Goal: Information Seeking & Learning: Understand process/instructions

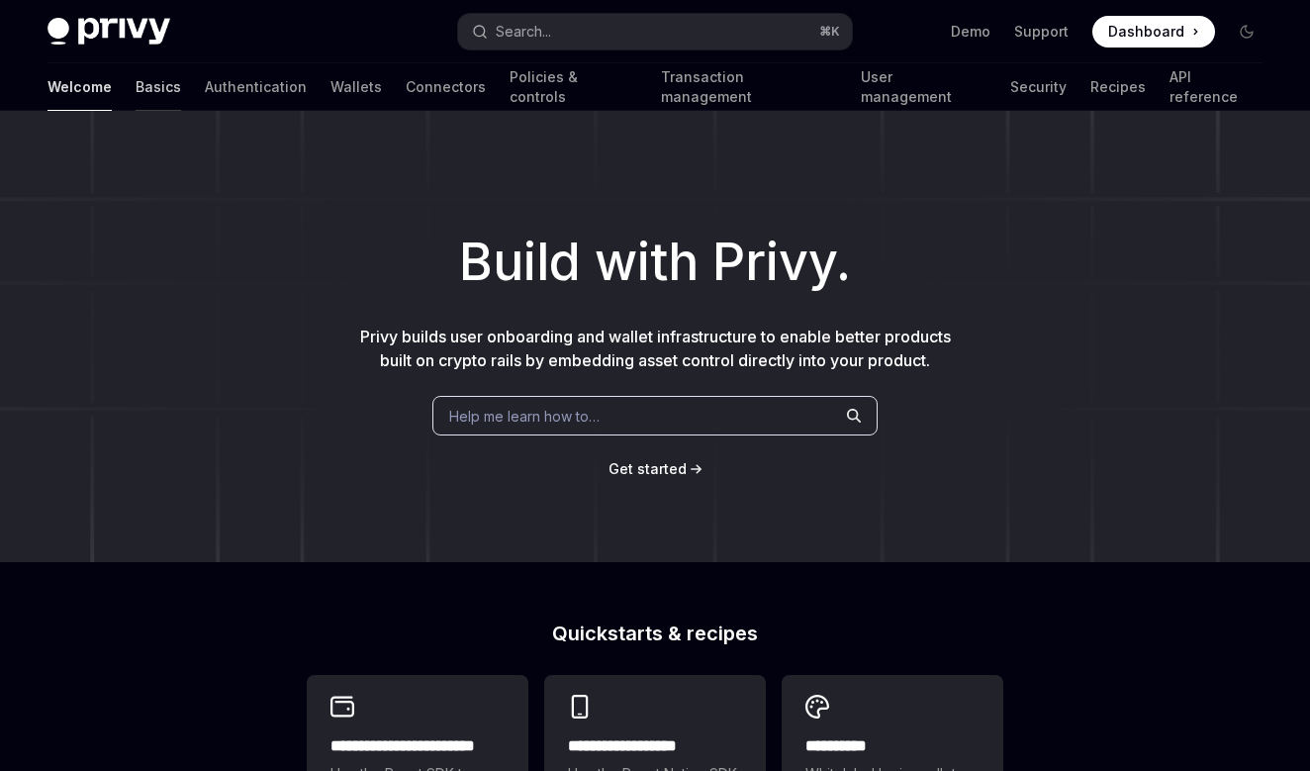
click at [136, 84] on link "Basics" at bounding box center [158, 86] width 45 height 47
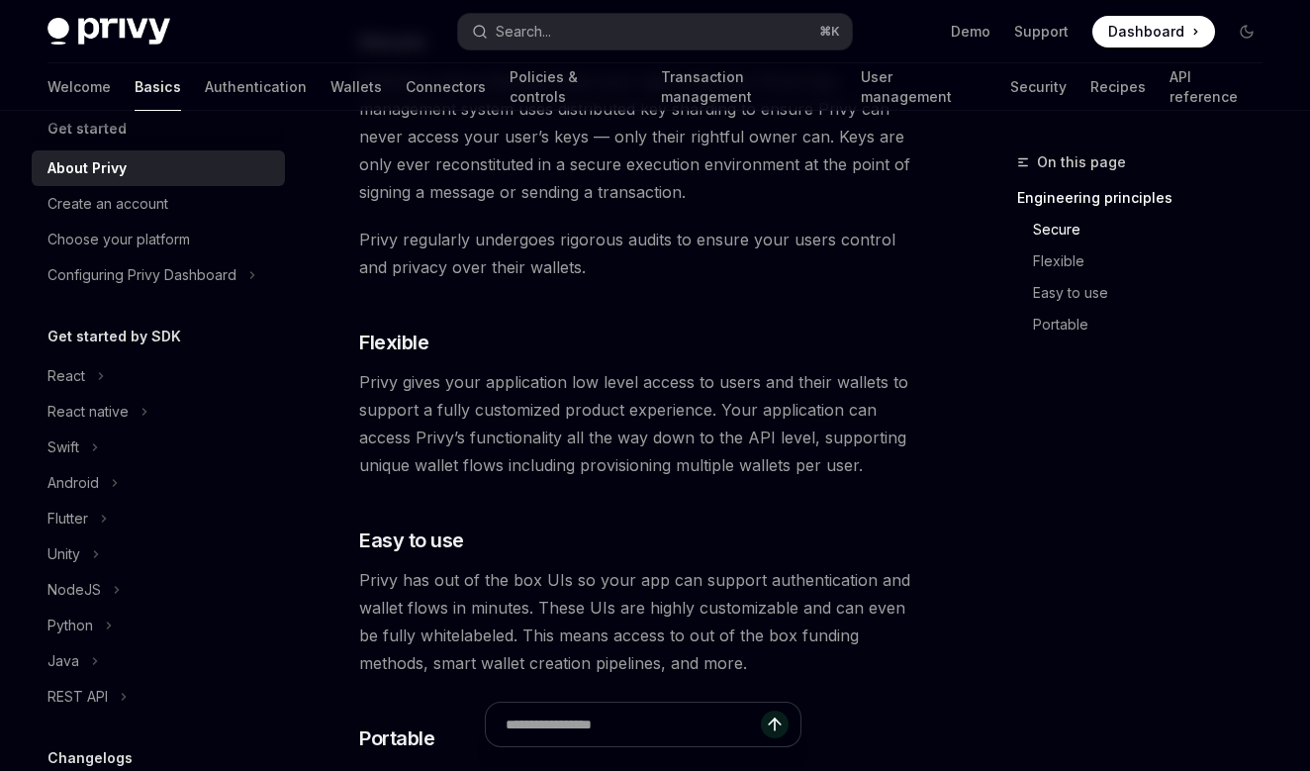
scroll to position [948, 0]
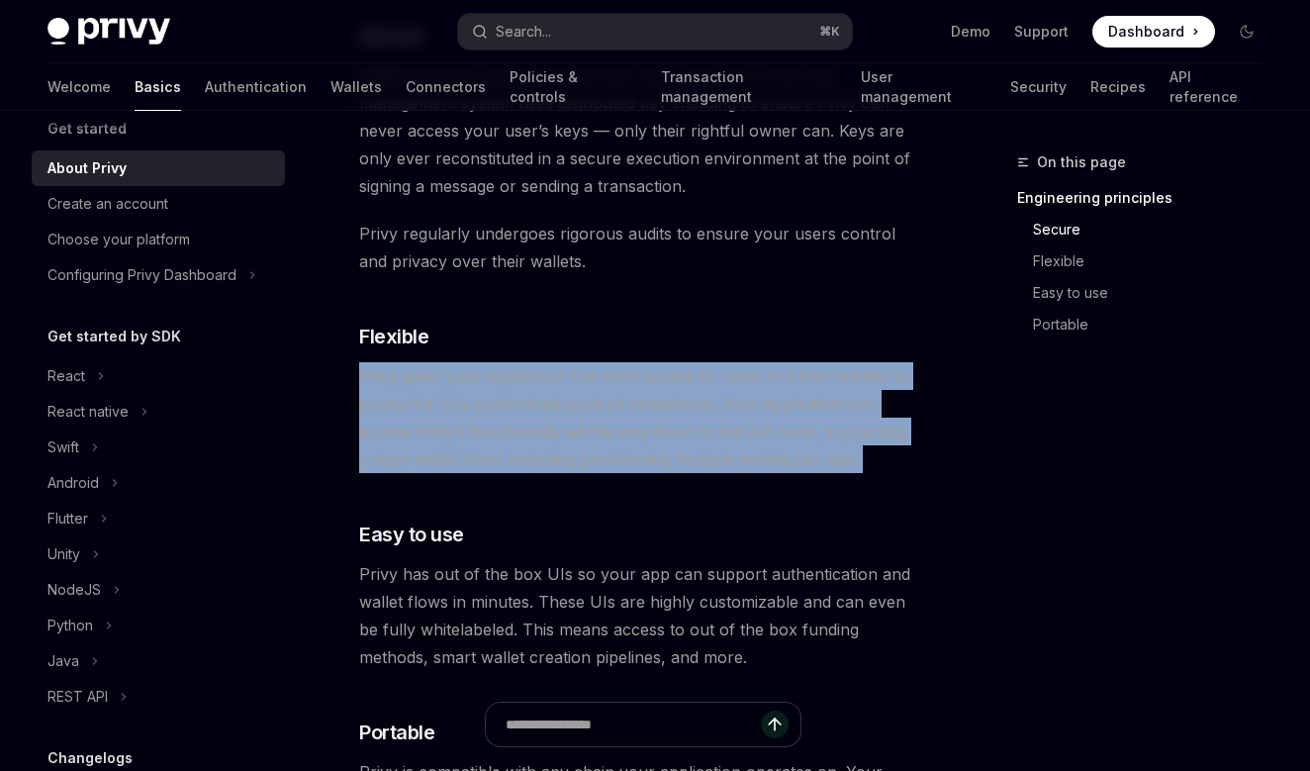
drag, startPoint x: 360, startPoint y: 378, endPoint x: 916, endPoint y: 468, distance: 563.1
click at [916, 468] on span "Privy gives your application low level access to users and their wallets to sup…" at bounding box center [642, 417] width 567 height 111
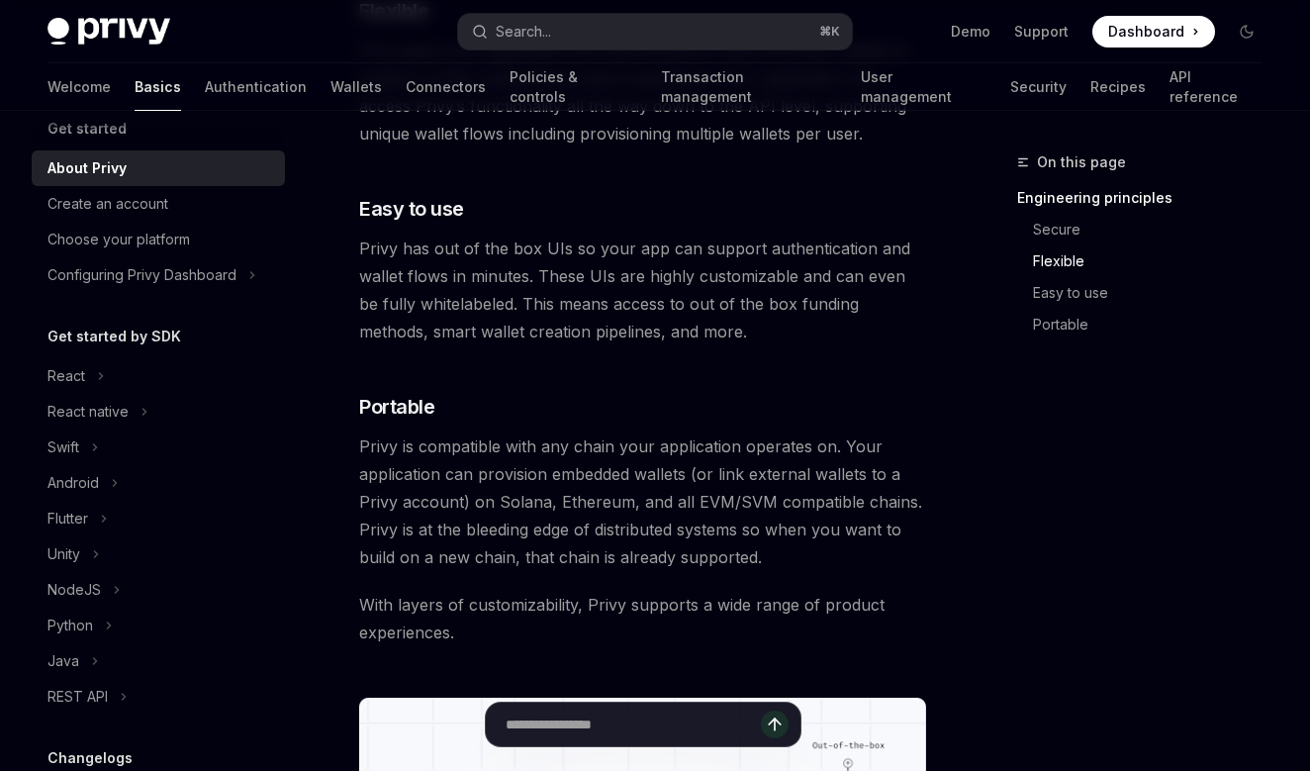
scroll to position [1281, 0]
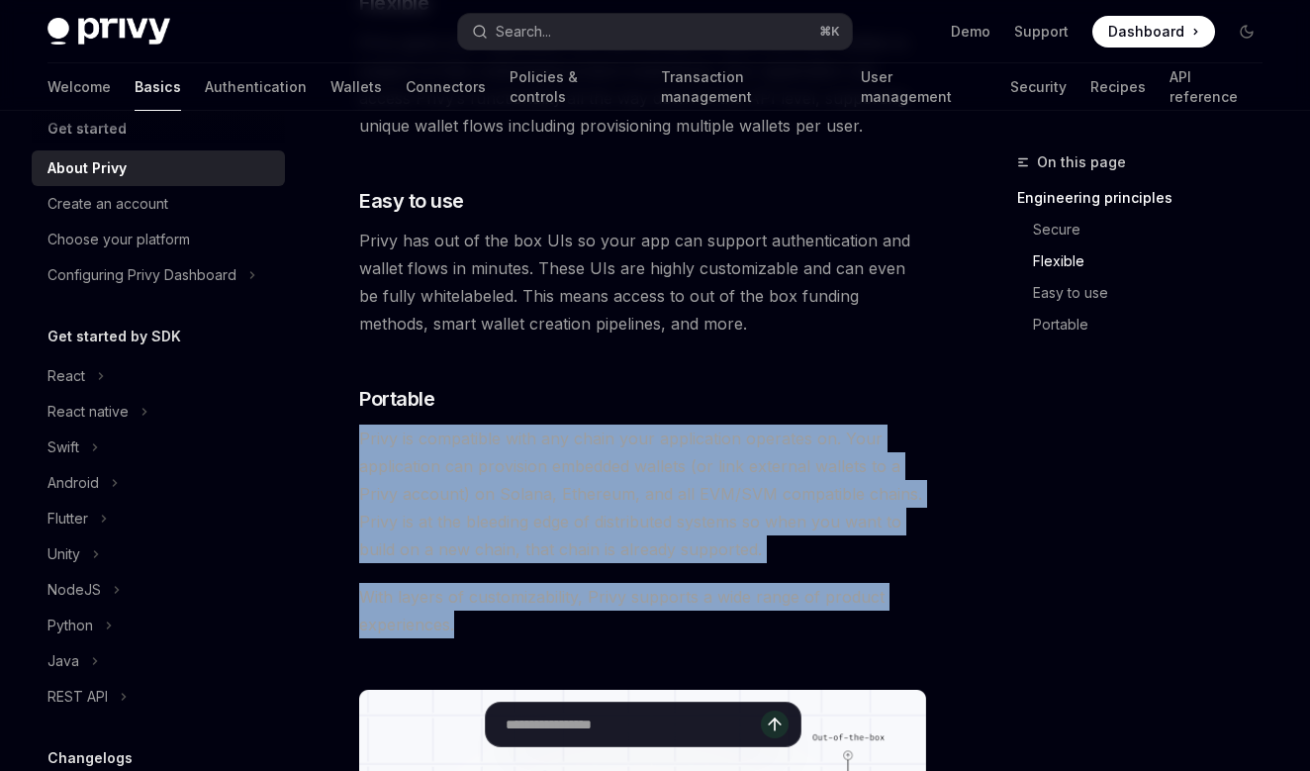
drag, startPoint x: 362, startPoint y: 433, endPoint x: 699, endPoint y: 629, distance: 390.0
click at [699, 629] on div "Privy builds authentication and wallet infrastructure to enable better products…" at bounding box center [642, 46] width 567 height 2157
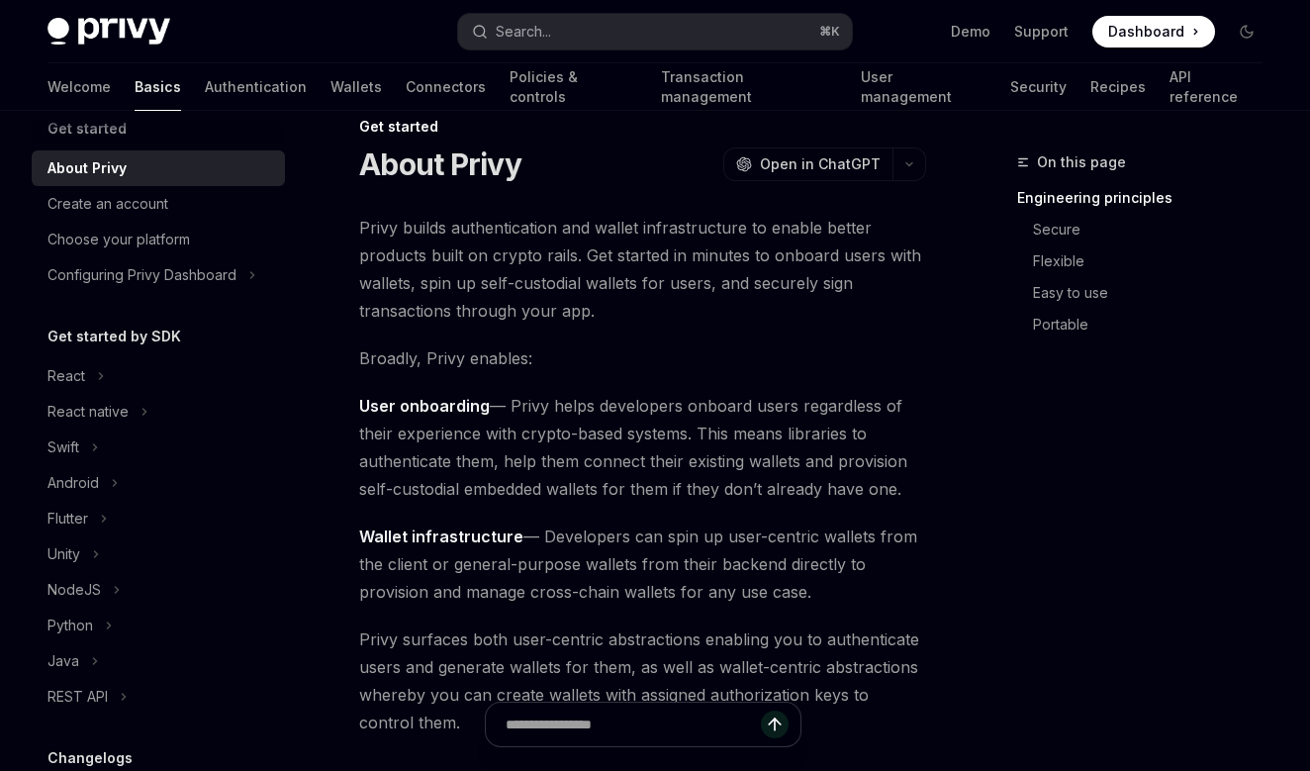
scroll to position [0, 0]
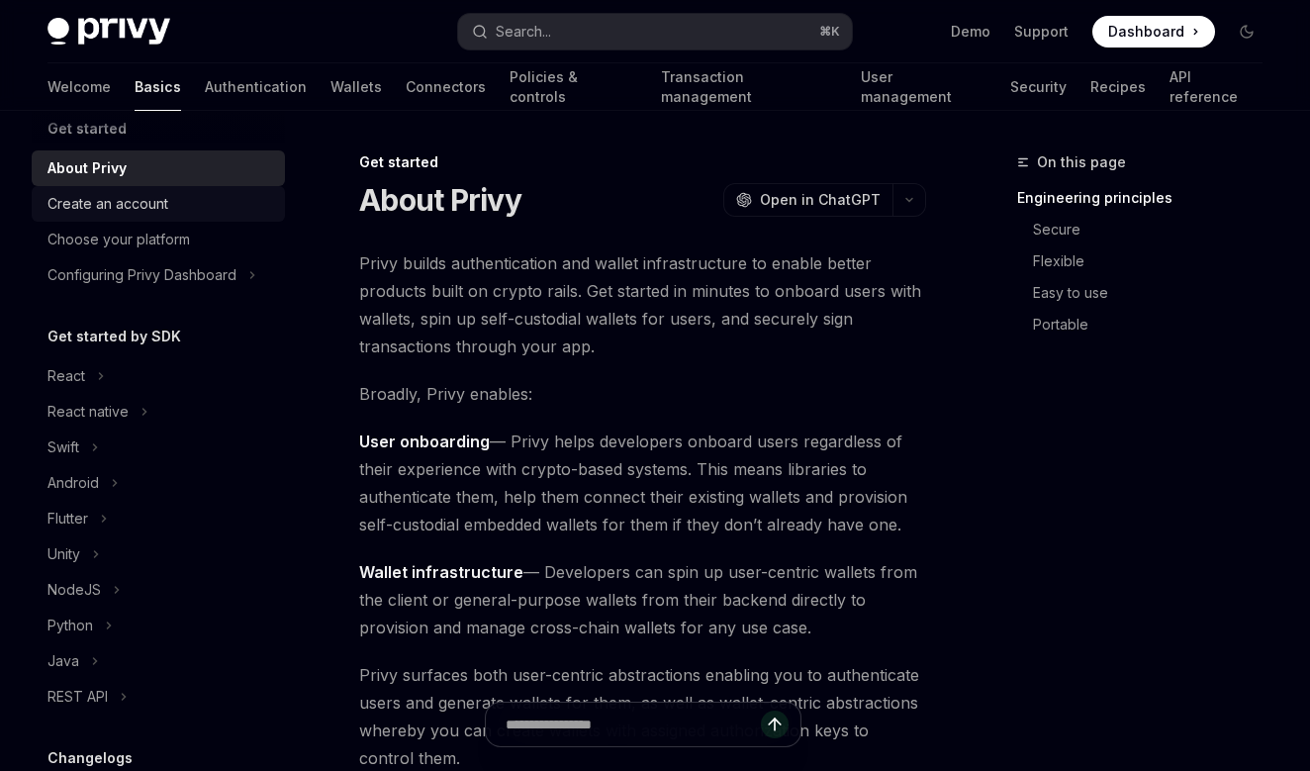
click at [154, 203] on div "Create an account" at bounding box center [107, 204] width 121 height 24
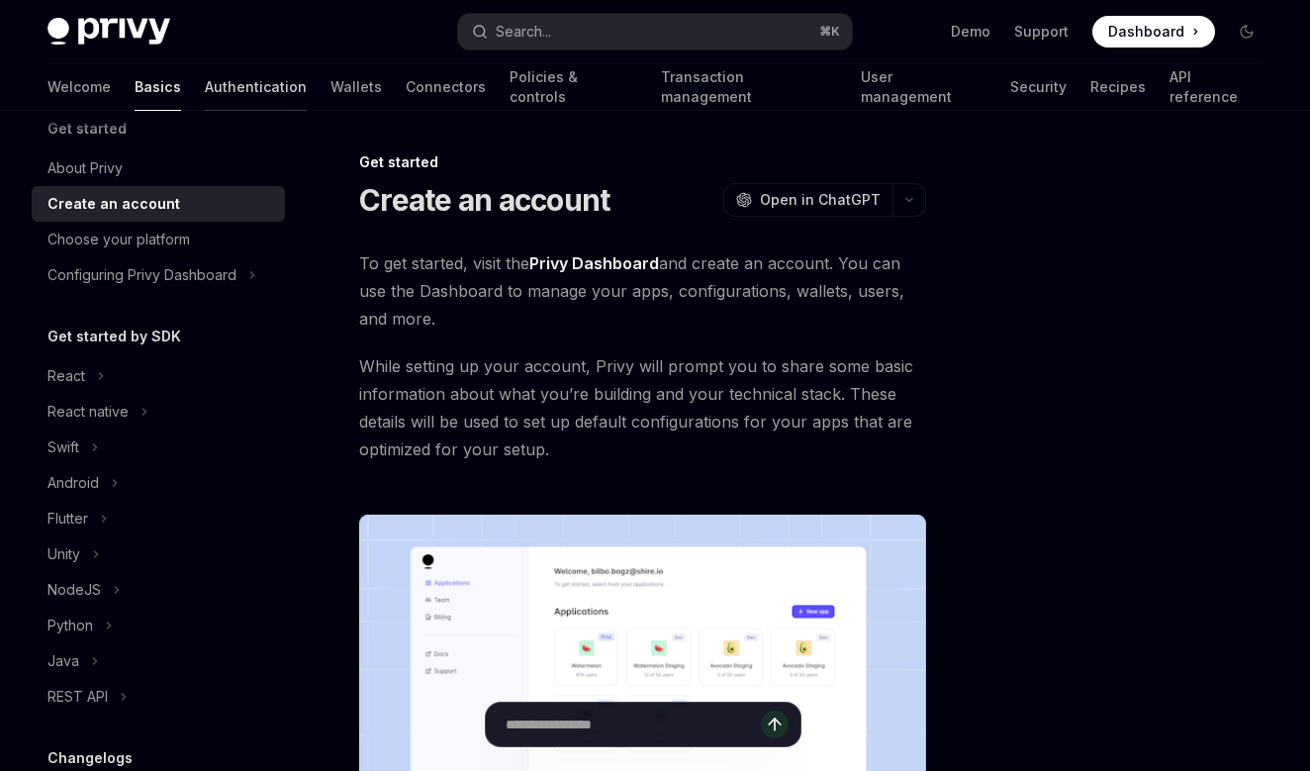
click at [210, 103] on link "Authentication" at bounding box center [256, 86] width 102 height 47
type textarea "*"
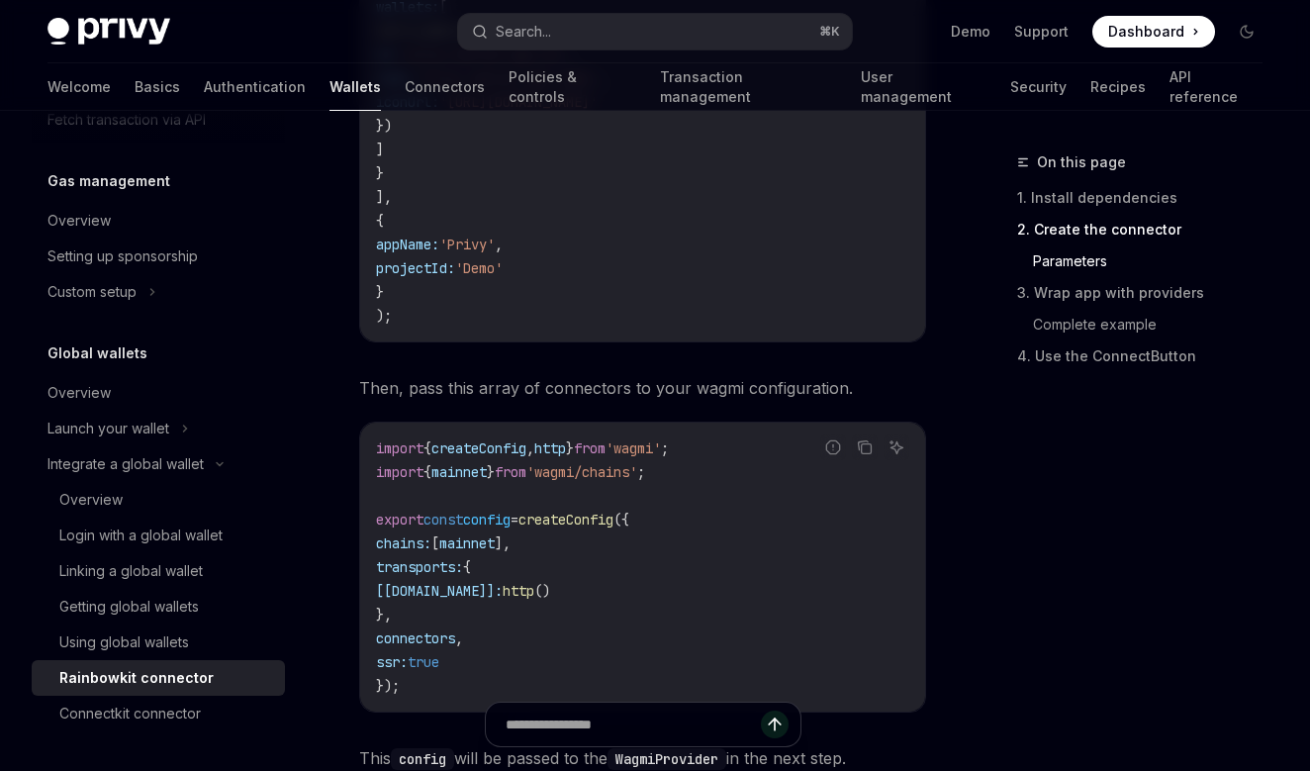
scroll to position [2393, 0]
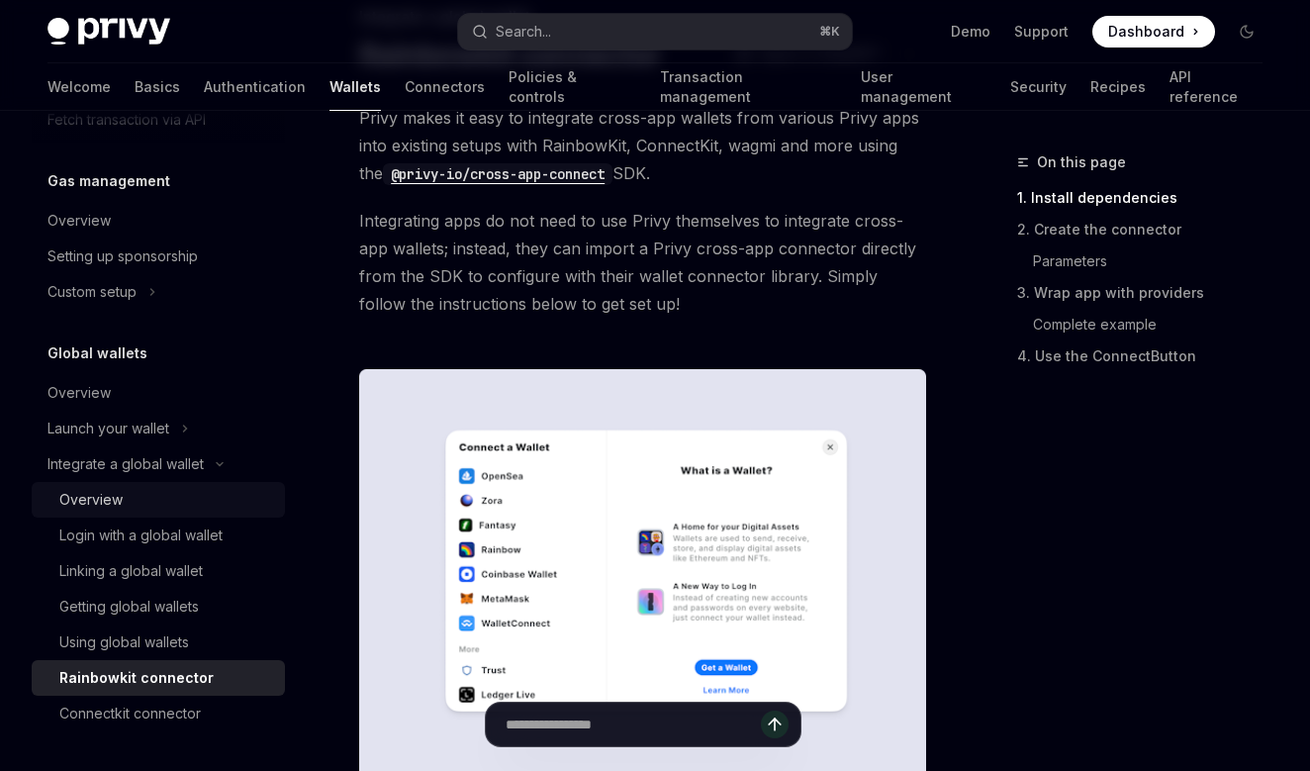
scroll to position [153, 0]
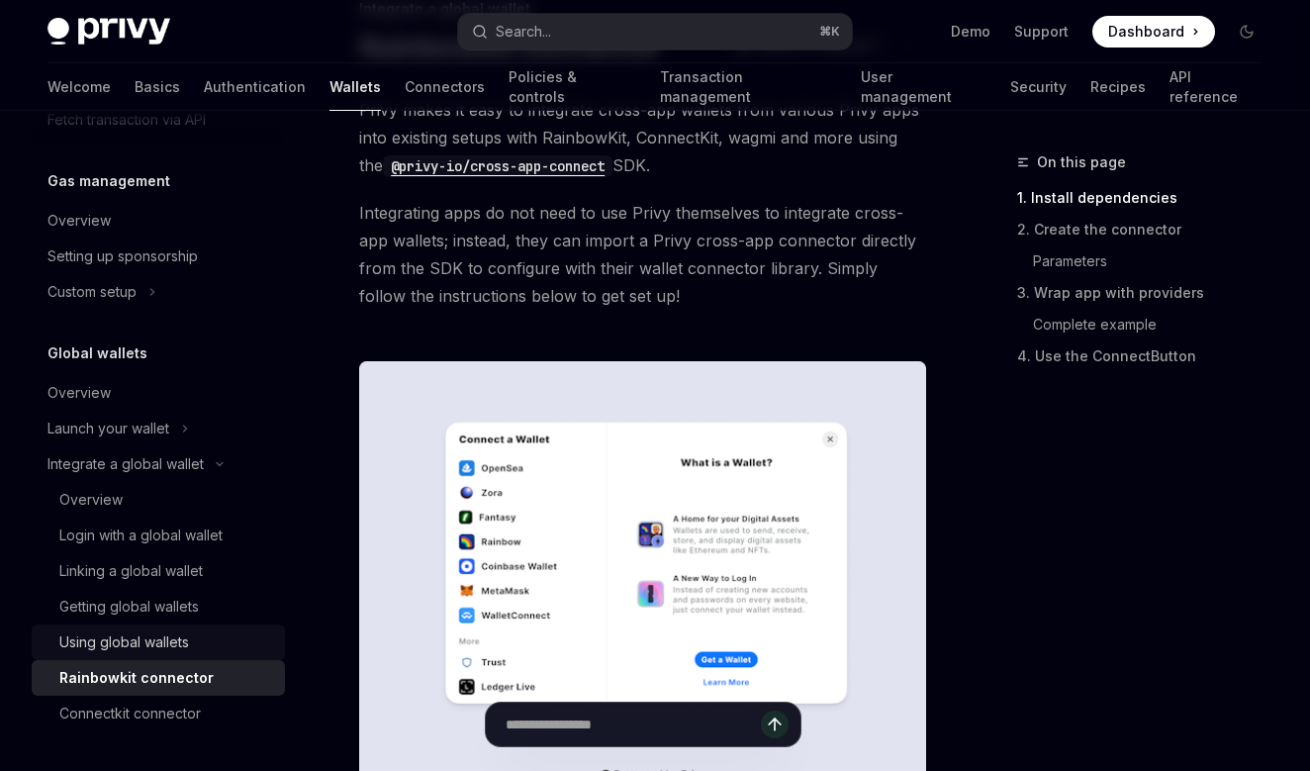
click at [165, 652] on div "Using global wallets" at bounding box center [124, 642] width 130 height 24
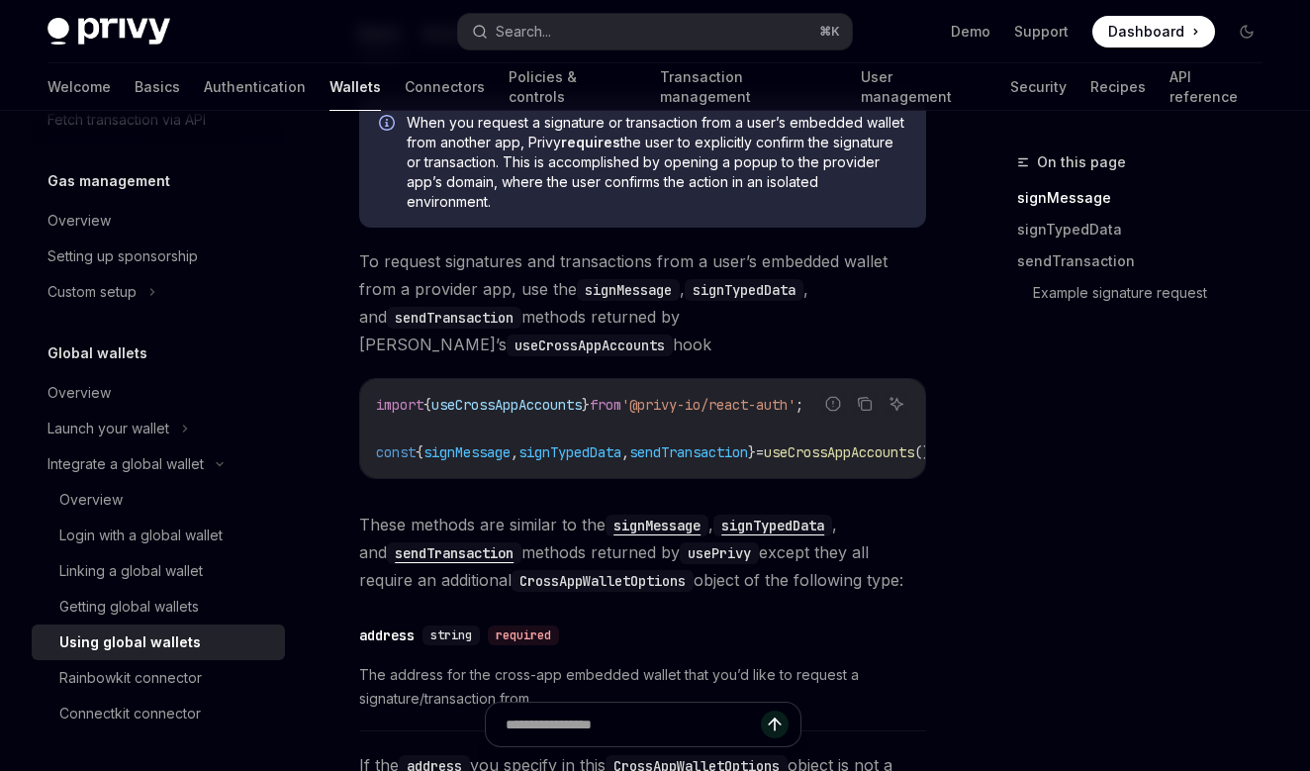
scroll to position [270, 0]
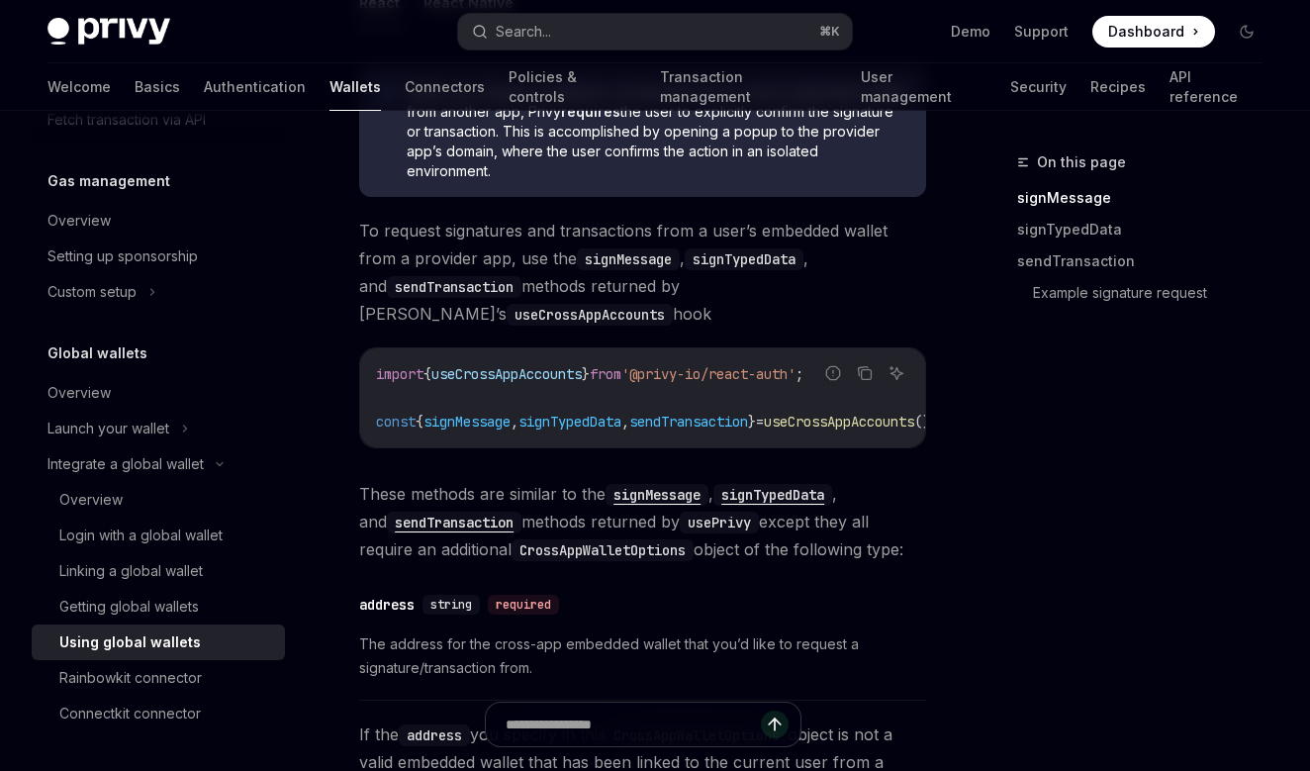
click at [169, 743] on div "Wallets overview Chain support Embedded wallets Create a wallet Get a wallet Up…" at bounding box center [174, 441] width 285 height 660
click at [174, 726] on link "Connectkit connector" at bounding box center [158, 713] width 253 height 36
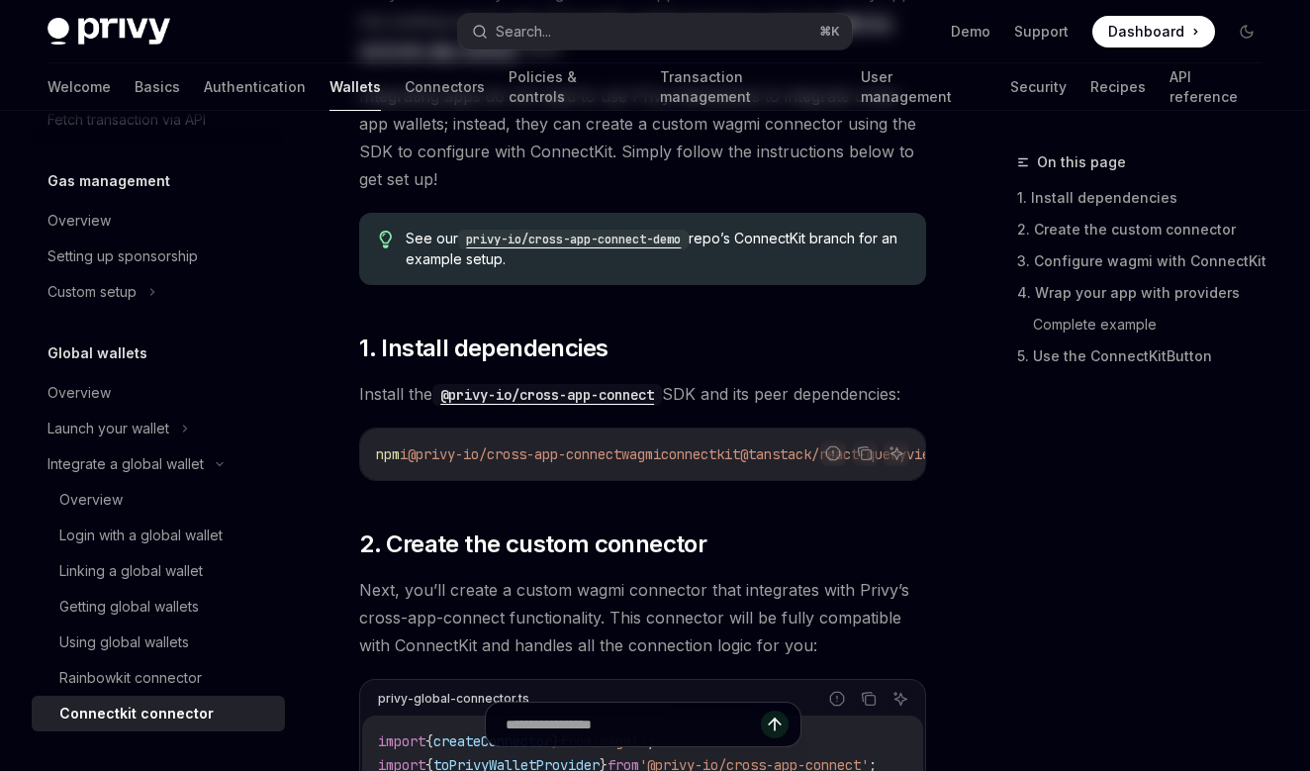
type textarea "*"
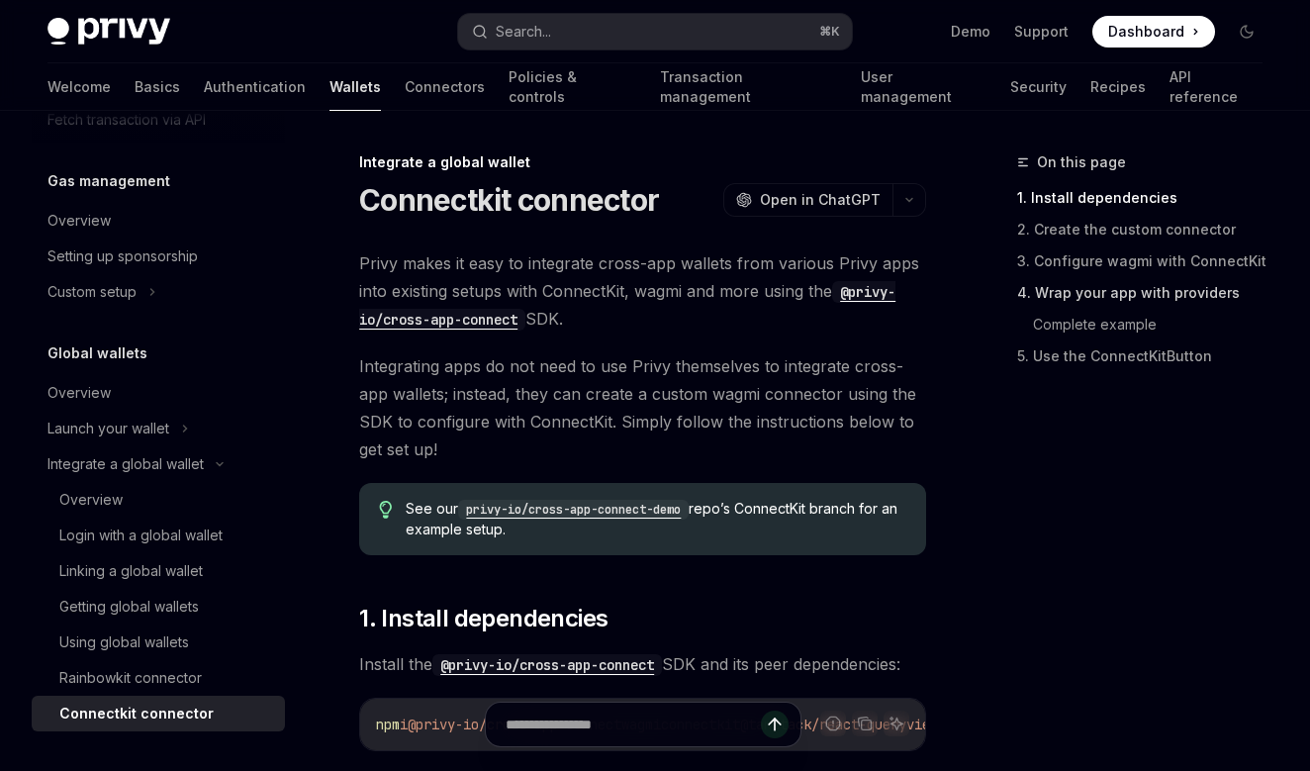
click at [1134, 306] on link "4. Wrap your app with providers" at bounding box center [1147, 293] width 261 height 32
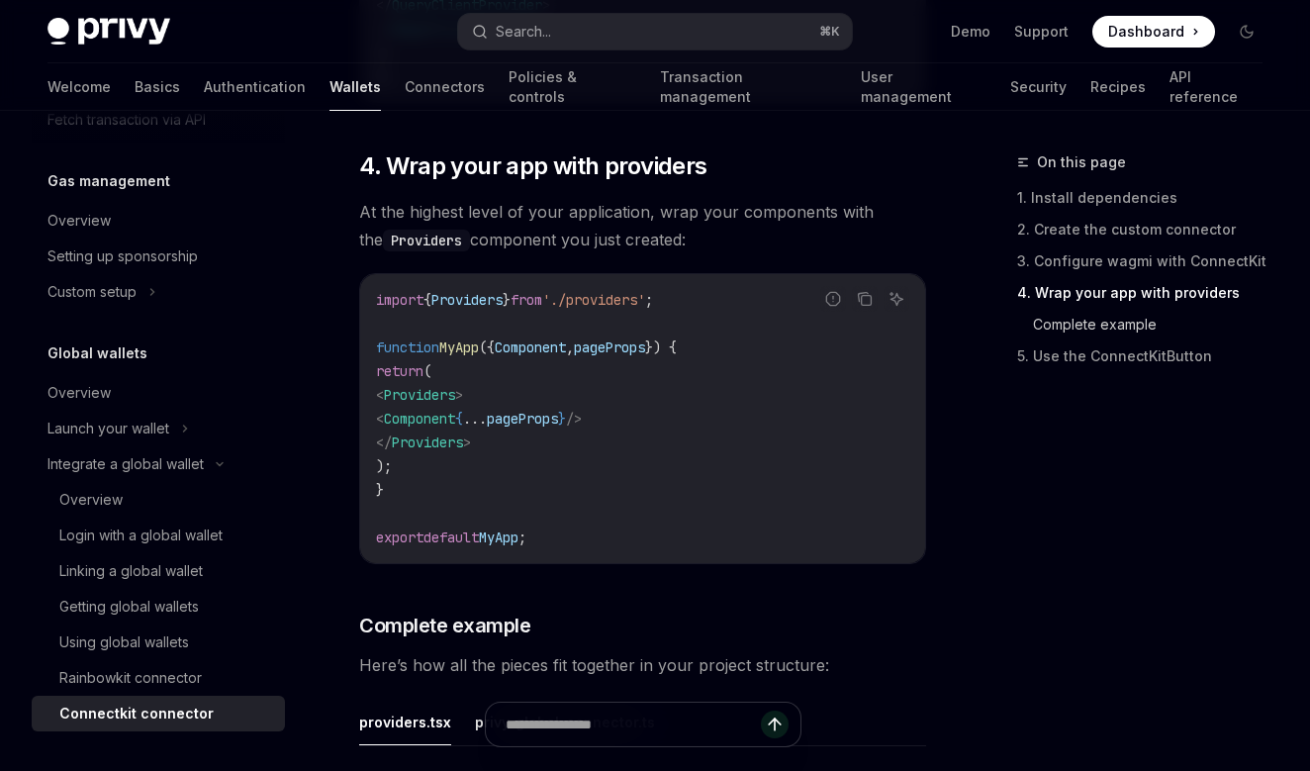
click at [1119, 320] on link "Complete example" at bounding box center [1155, 325] width 245 height 32
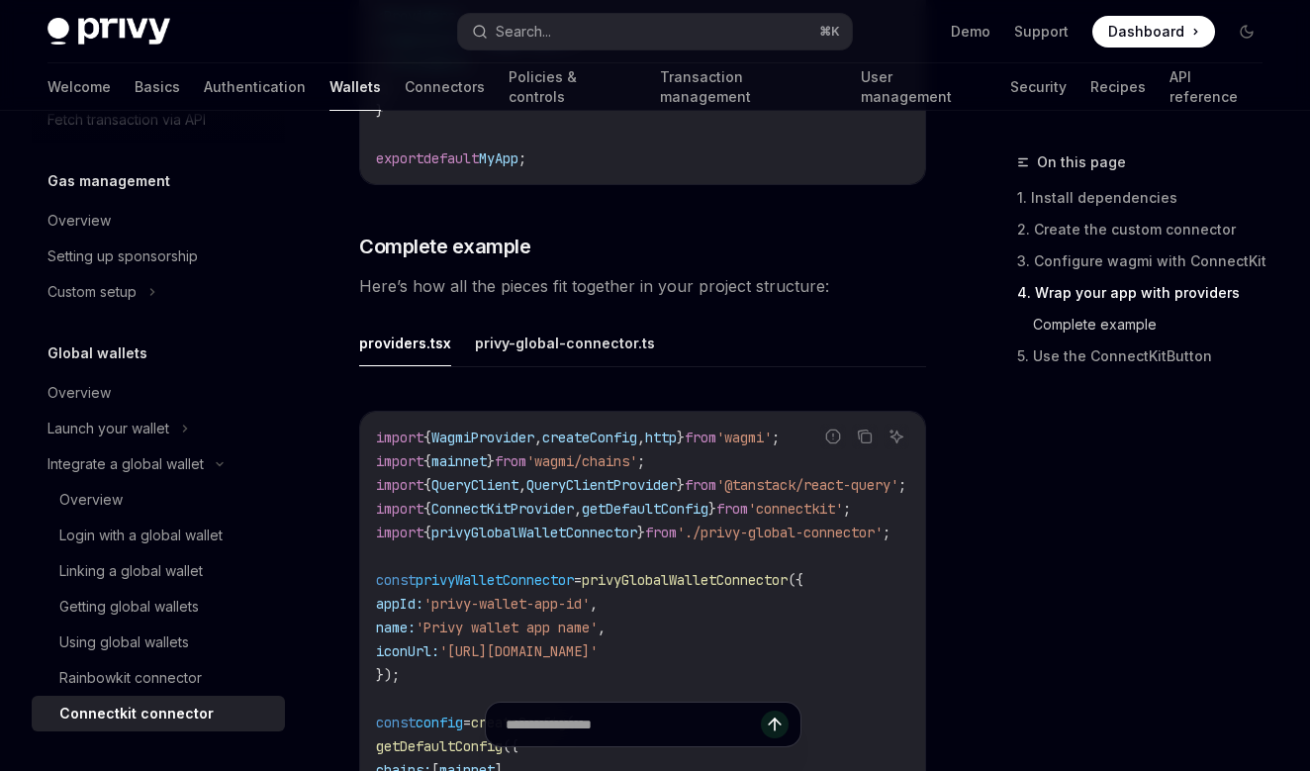
scroll to position [2889, 0]
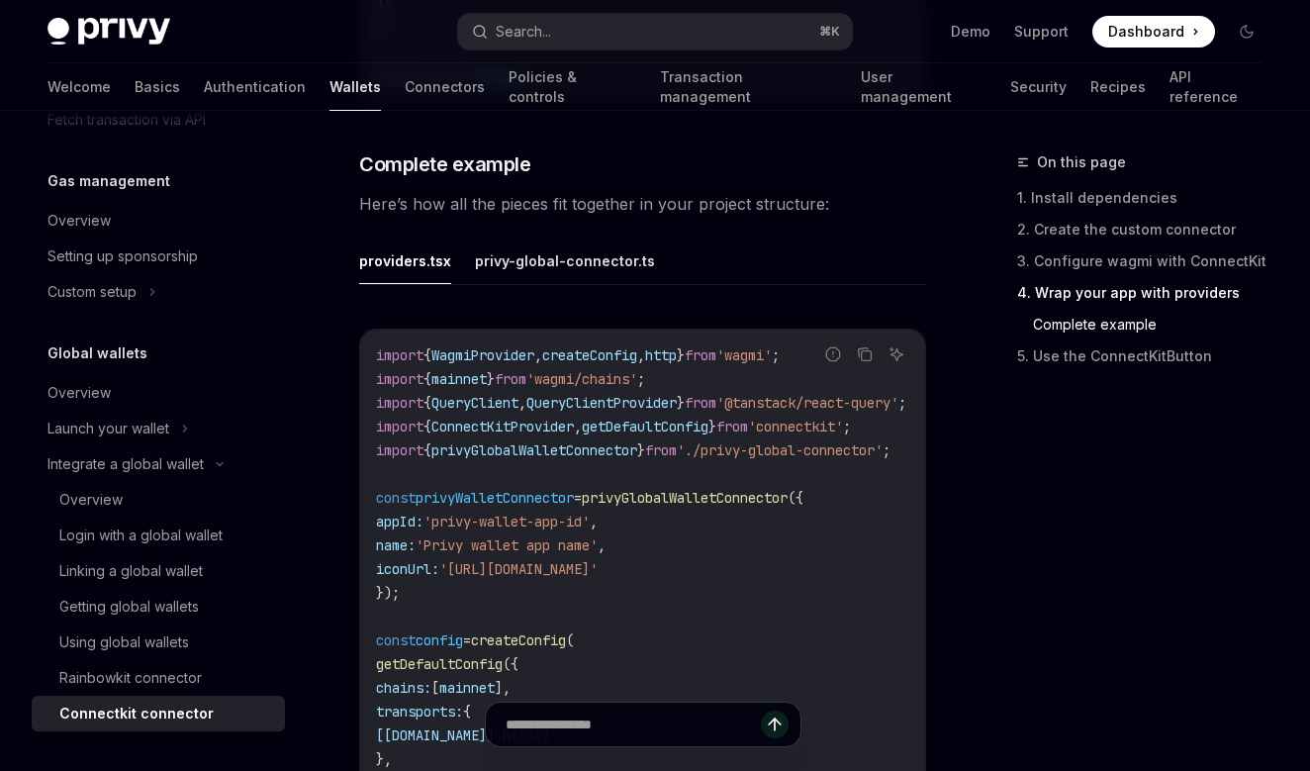
click at [1115, 326] on link "Complete example" at bounding box center [1155, 325] width 245 height 32
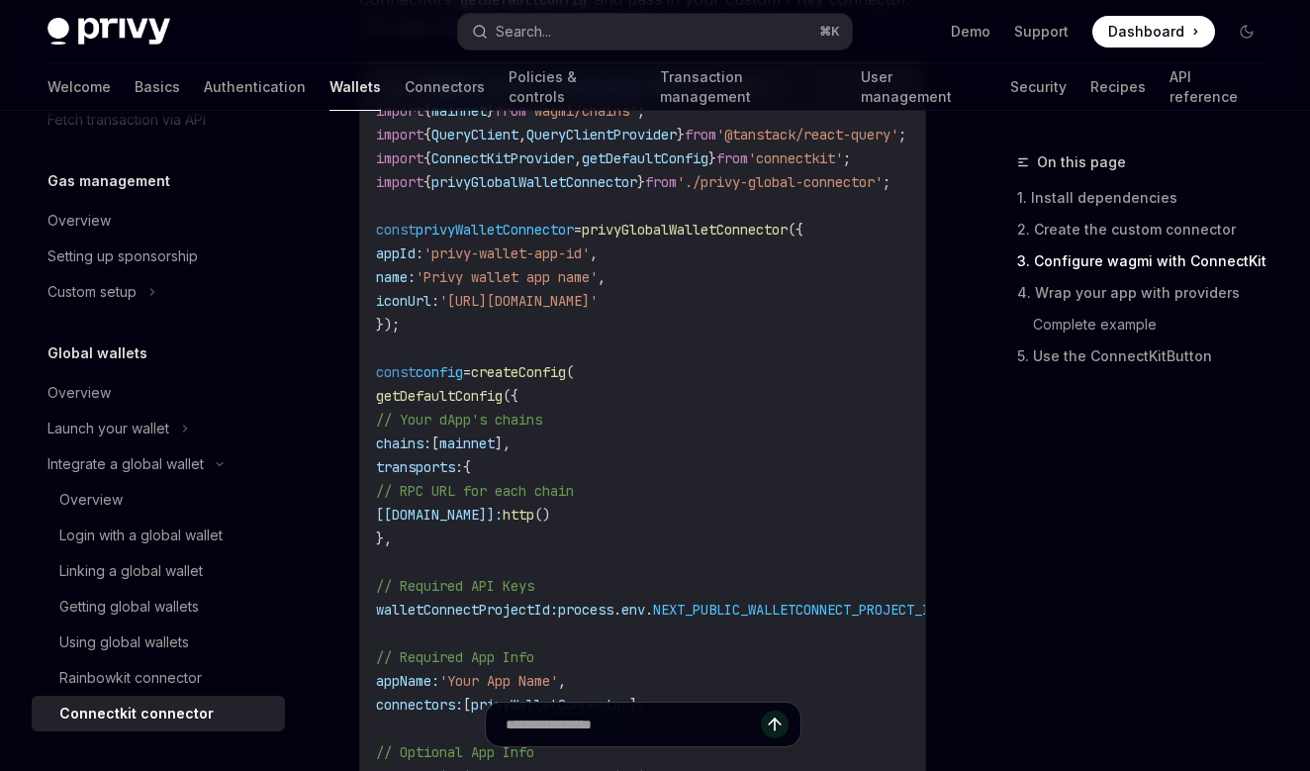
scroll to position [1037, 0]
